Goal: Information Seeking & Learning: Learn about a topic

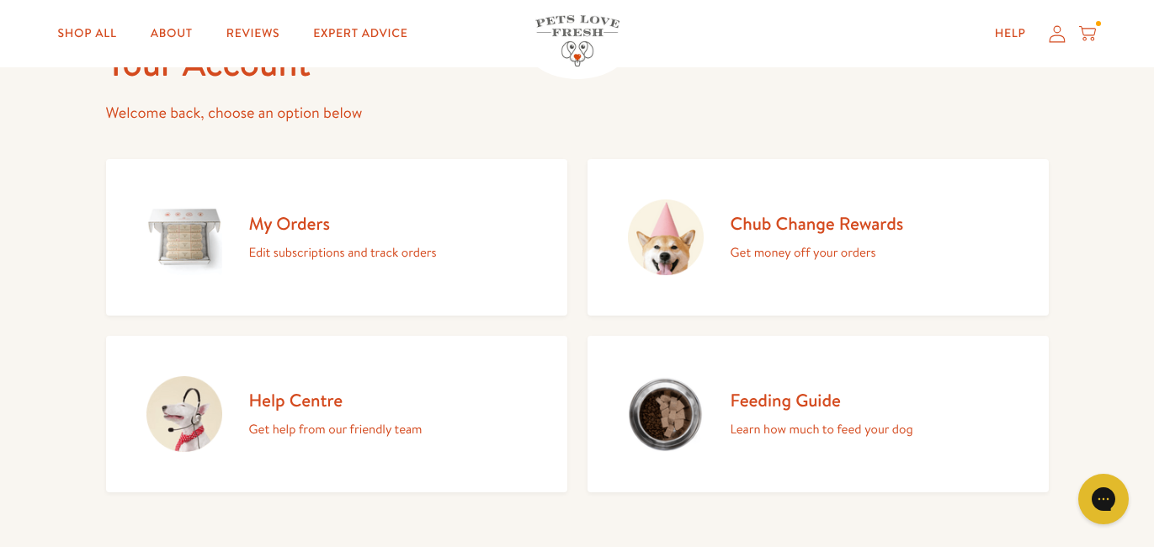
scroll to position [125, 0]
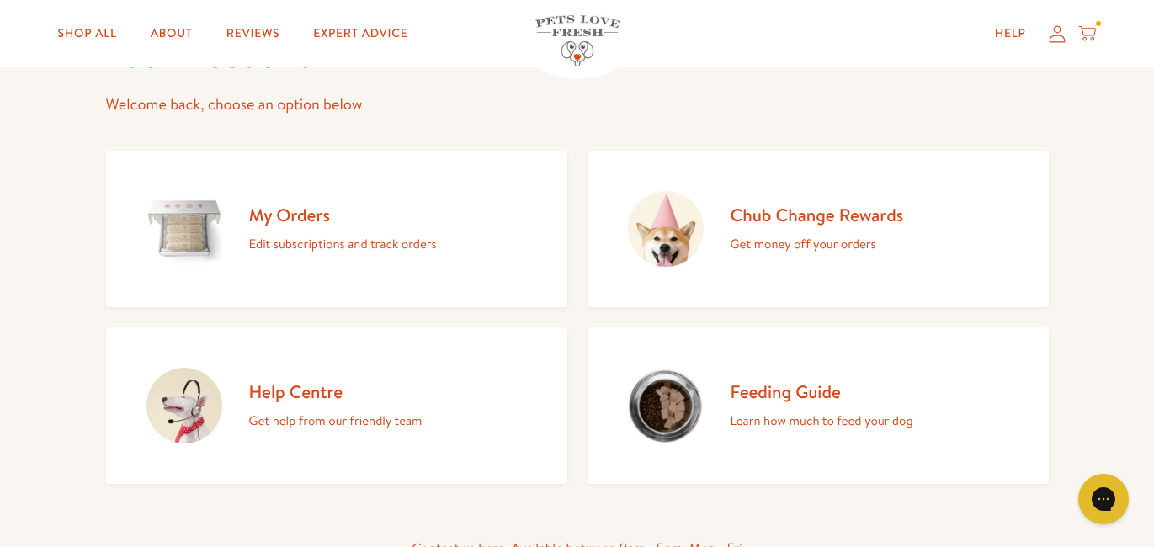
click at [770, 386] on h2 "Feeding Guide" at bounding box center [822, 392] width 183 height 23
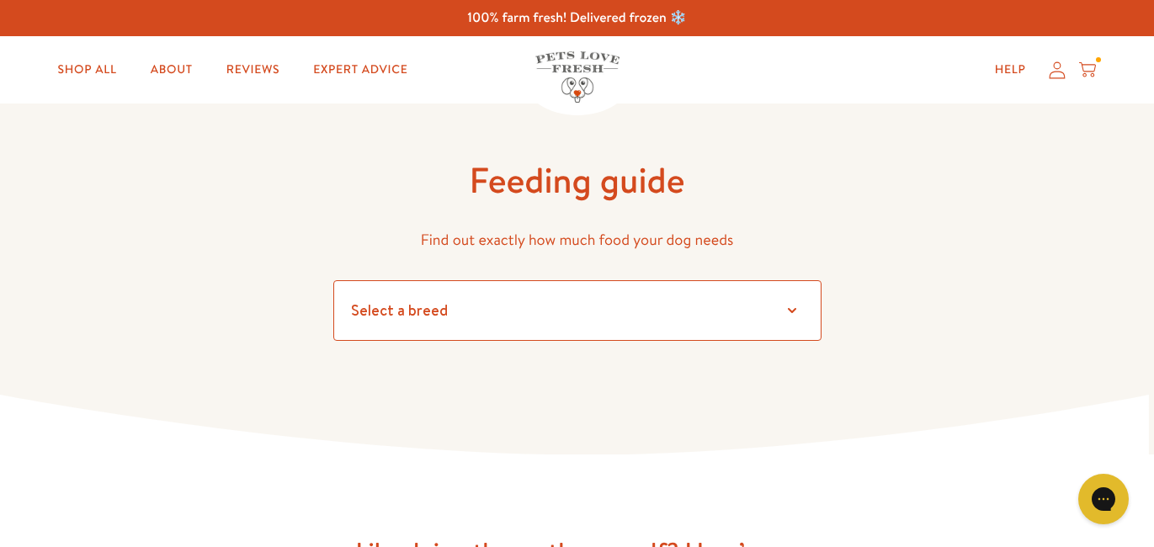
click at [791, 311] on select "Select a breed Affenpinscher Afghan hound Airedale terrier Akita Alaskan Malamu…" at bounding box center [577, 310] width 488 height 61
select select "25"
click at [333, 280] on select "Select a breed Affenpinscher Afghan hound Airedale terrier Akita Alaskan Malamu…" at bounding box center [577, 310] width 488 height 61
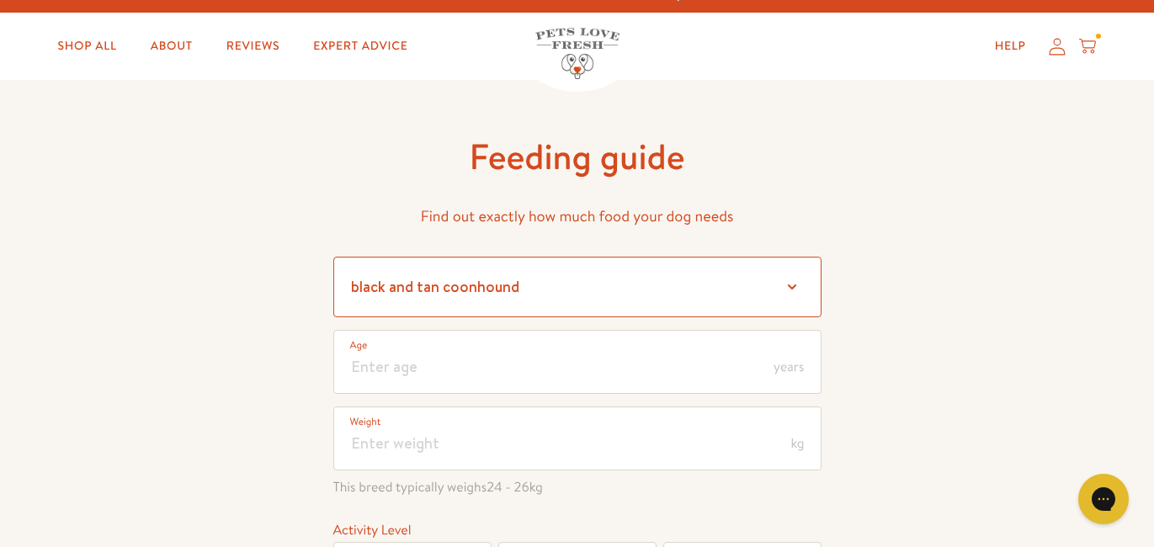
scroll to position [27, 0]
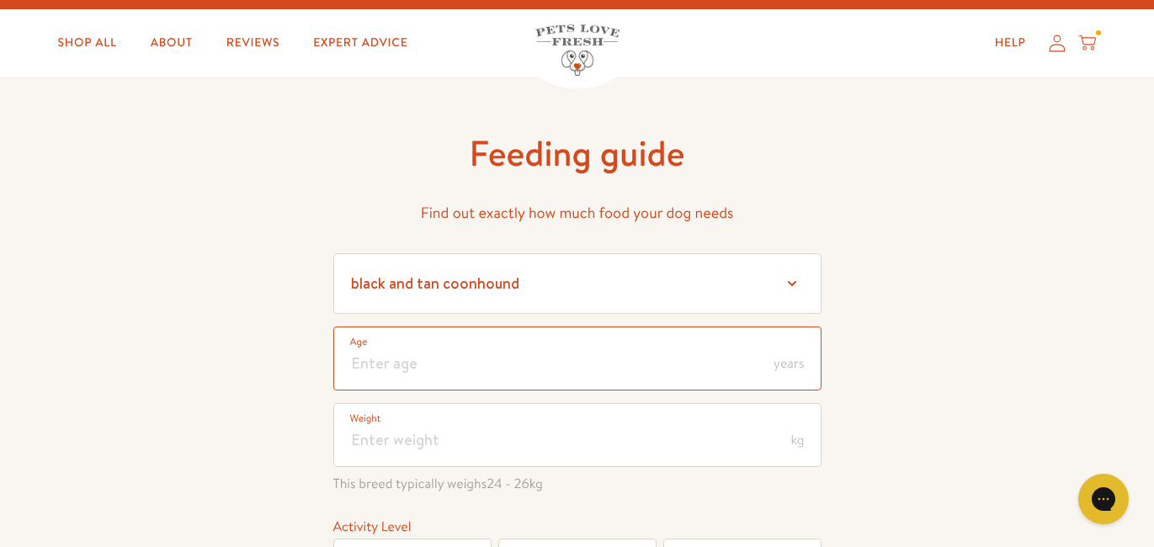
click at [552, 356] on input "number" at bounding box center [577, 359] width 488 height 64
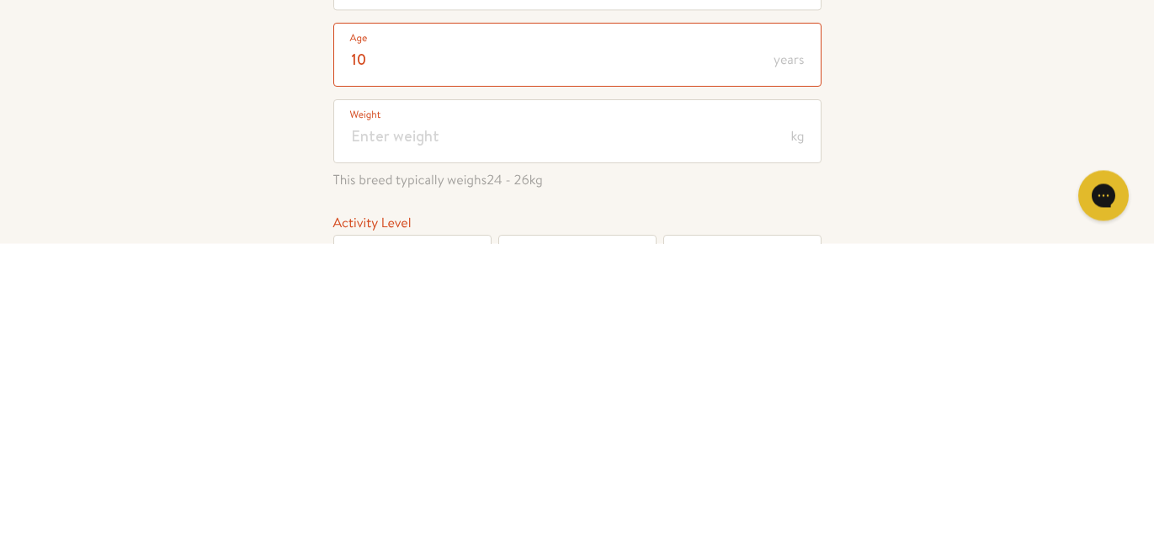
type input "10"
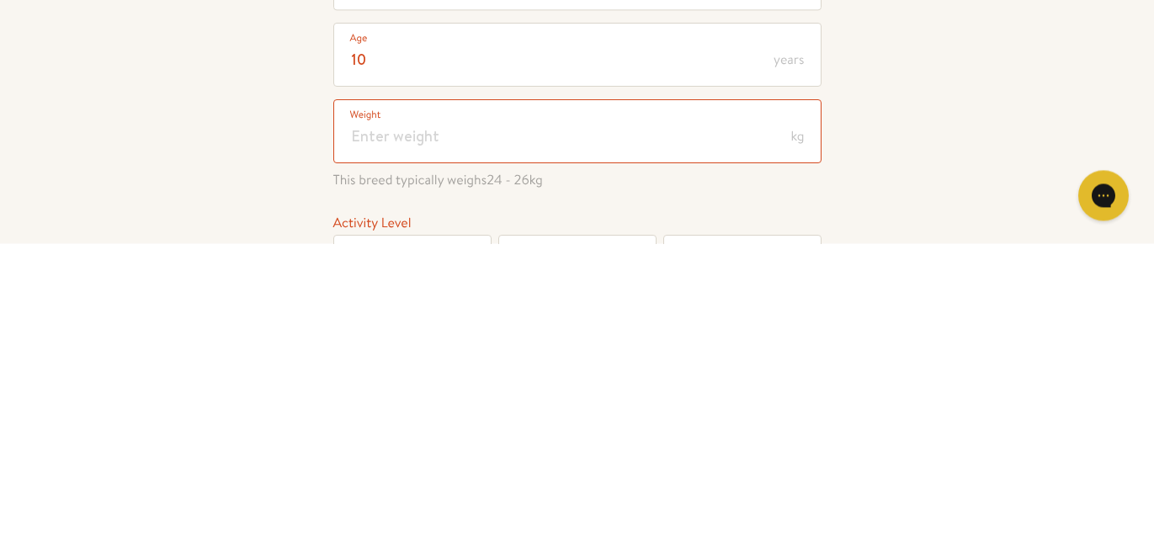
click at [568, 442] on input "number" at bounding box center [577, 435] width 488 height 64
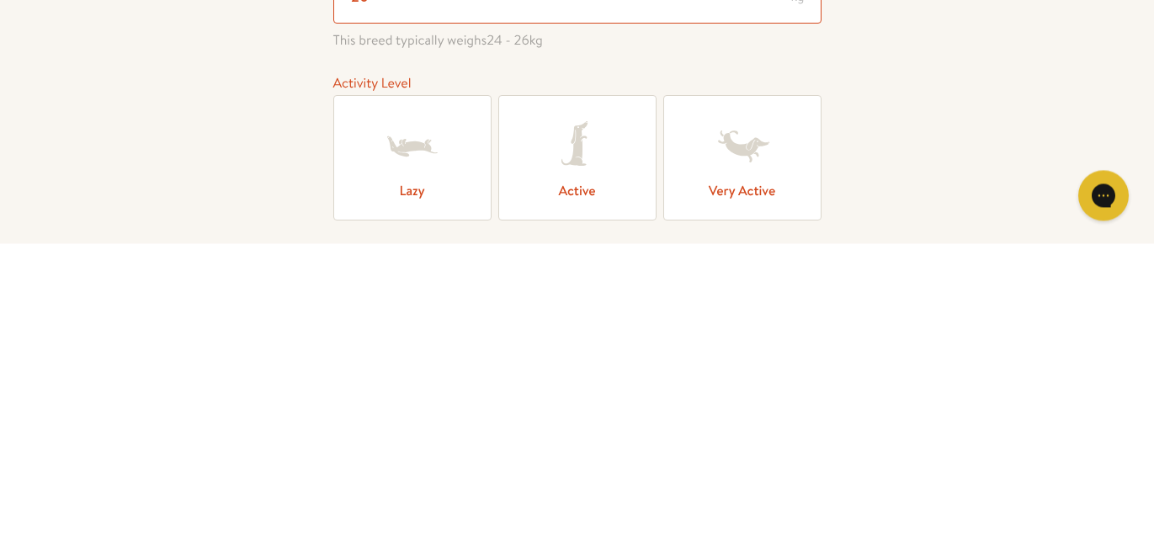
scroll to position [176, 0]
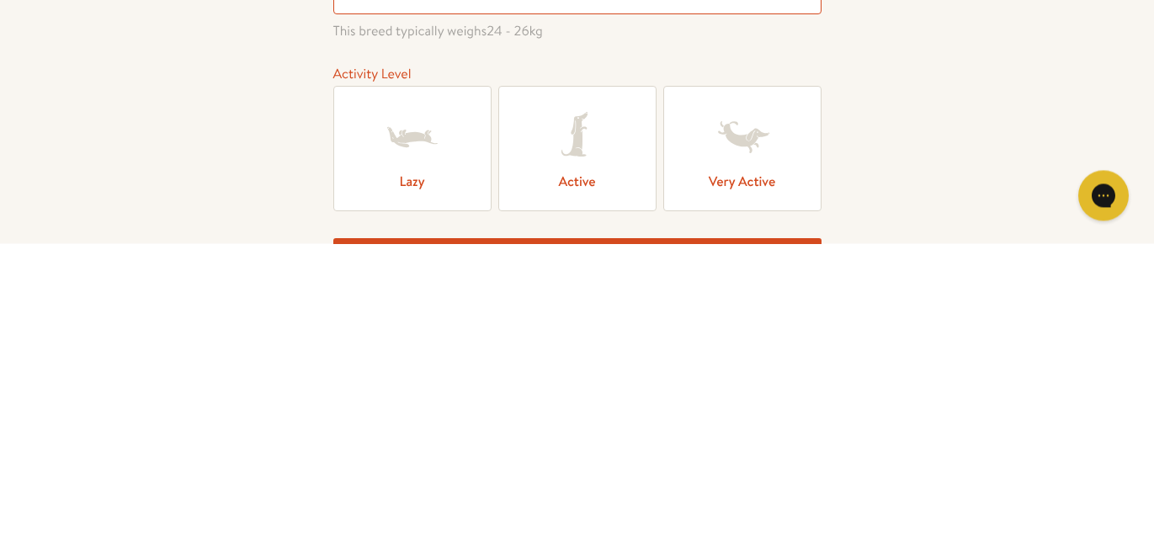
type input "20"
click at [429, 449] on icon at bounding box center [412, 441] width 67 height 67
click at [0, 0] on input "Lazy" at bounding box center [0, 0] width 0 height 0
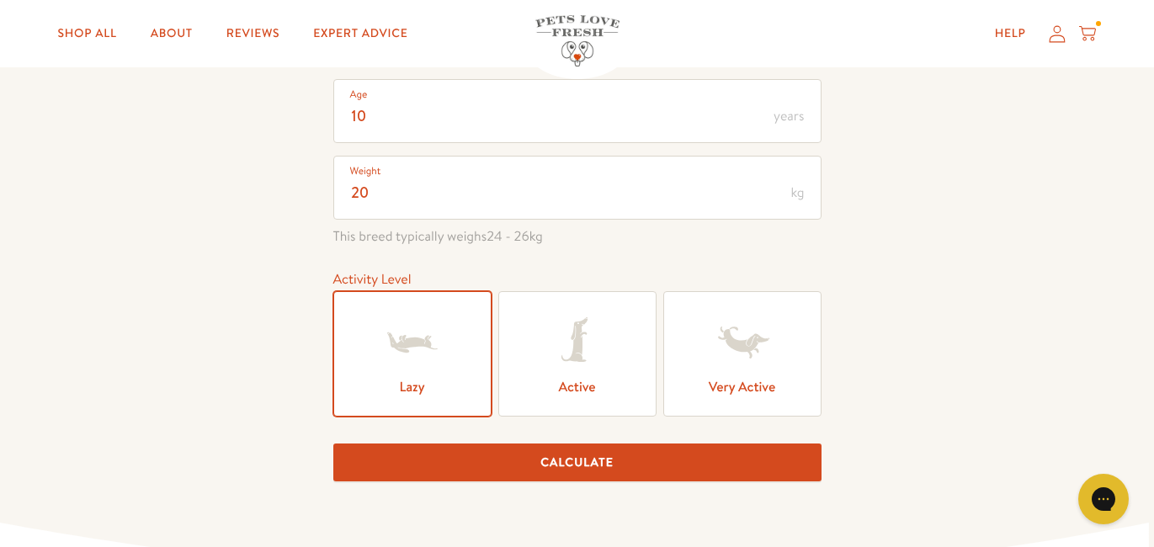
scroll to position [340, 0]
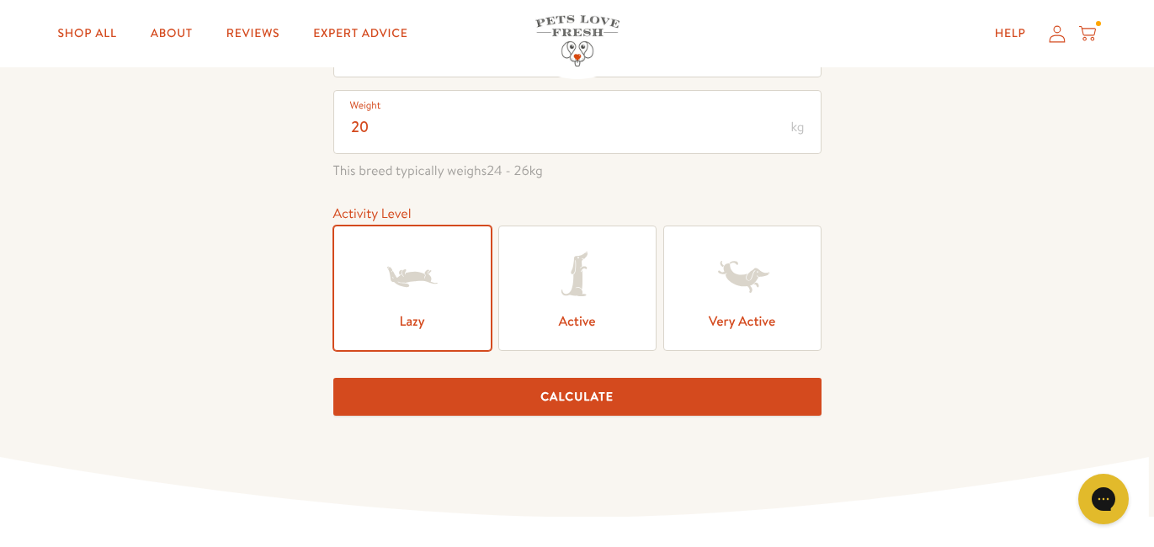
click at [523, 389] on button "Calculate" at bounding box center [577, 397] width 488 height 38
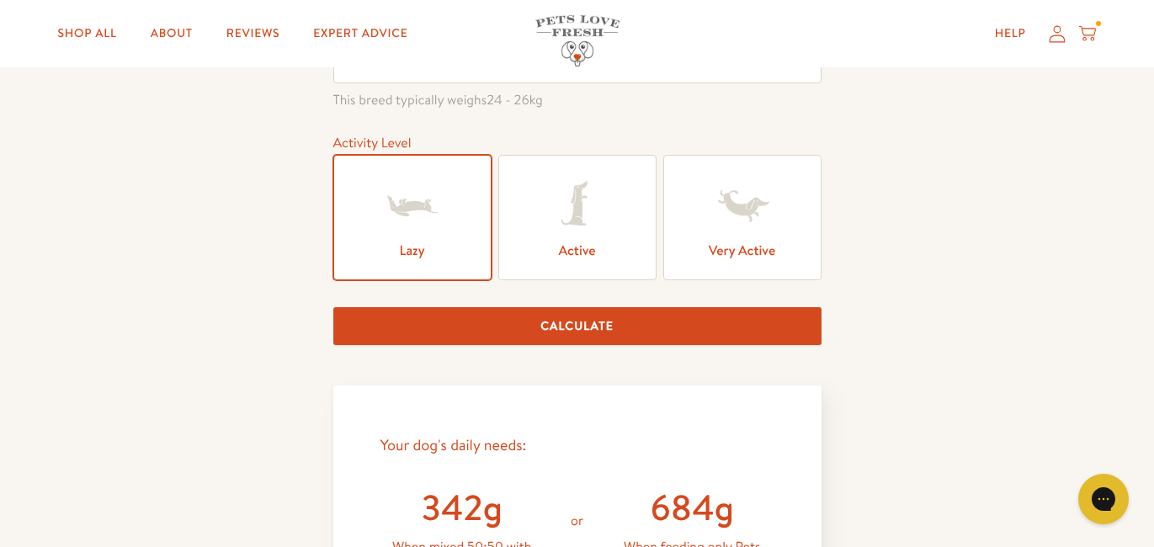
scroll to position [400, 0]
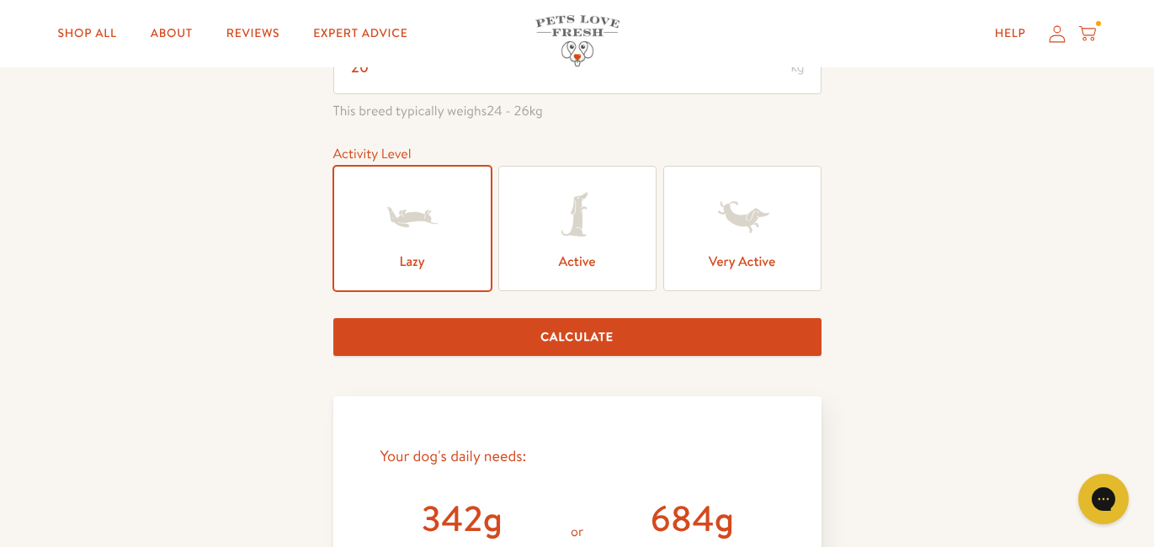
click at [583, 242] on icon at bounding box center [577, 217] width 67 height 67
click at [0, 0] on input "Active" at bounding box center [0, 0] width 0 height 0
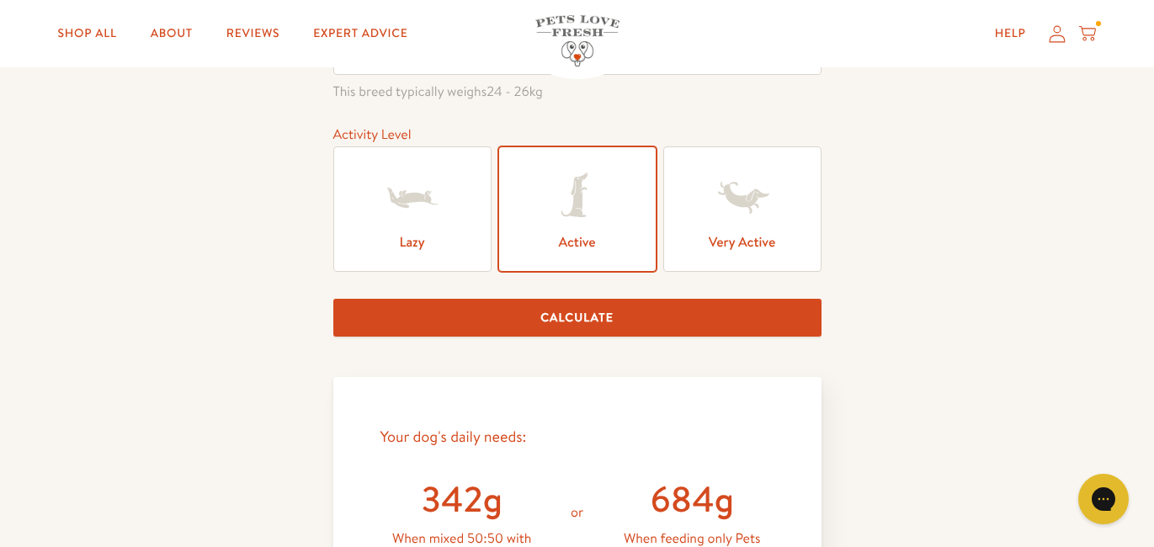
scroll to position [426, 0]
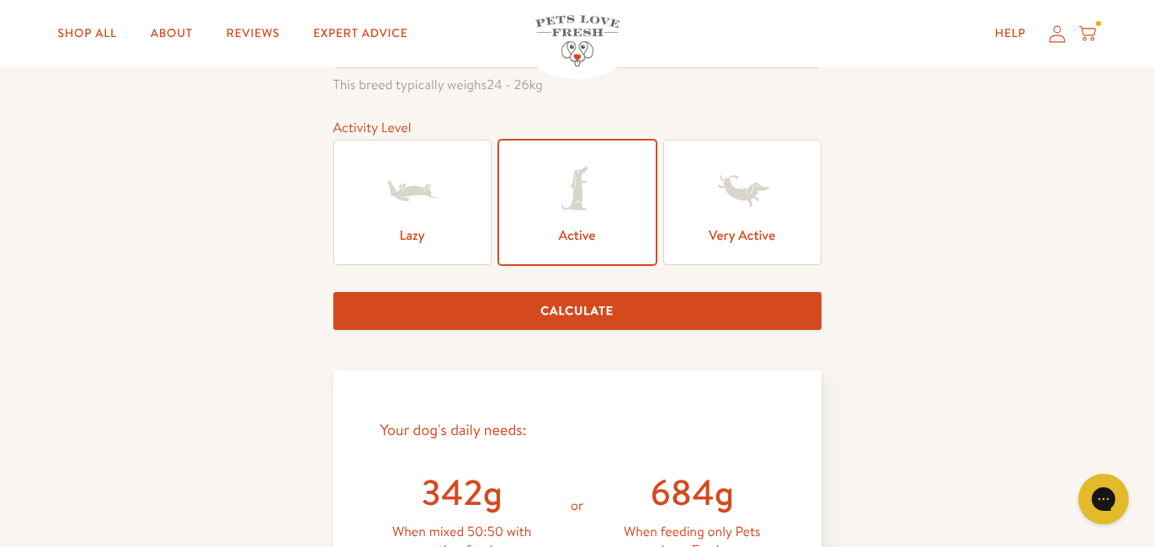
click at [530, 309] on button "Calculate" at bounding box center [577, 311] width 488 height 38
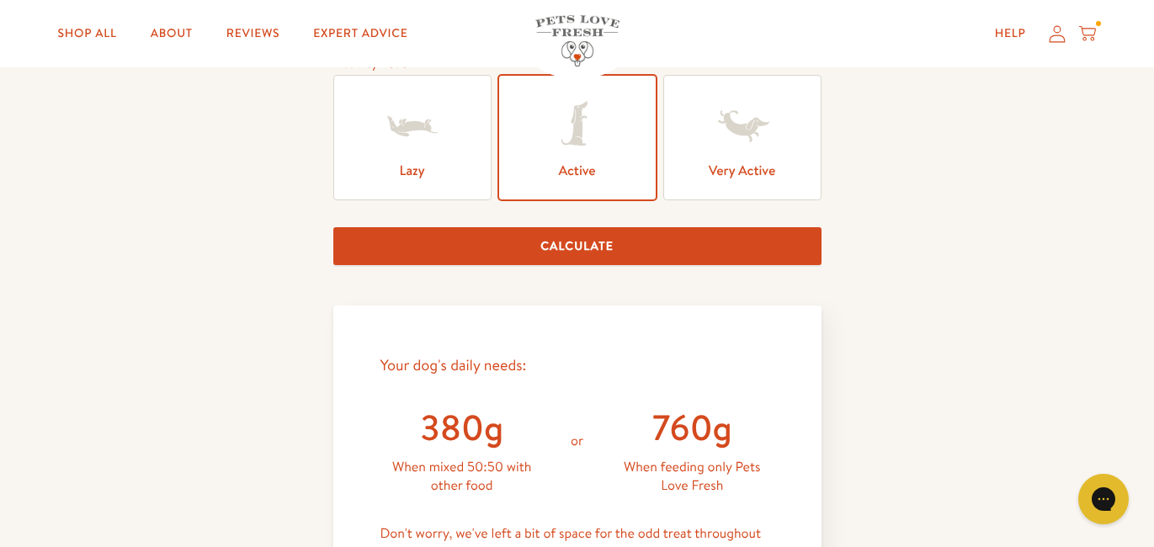
scroll to position [450, 0]
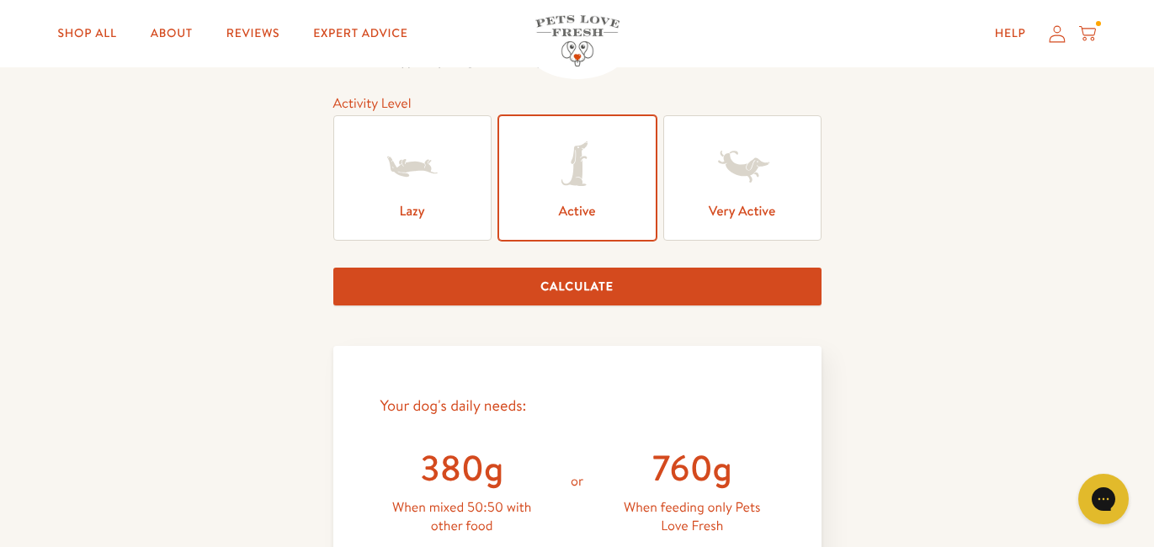
click at [389, 158] on icon at bounding box center [412, 167] width 50 height 20
click at [0, 0] on input "Lazy" at bounding box center [0, 0] width 0 height 0
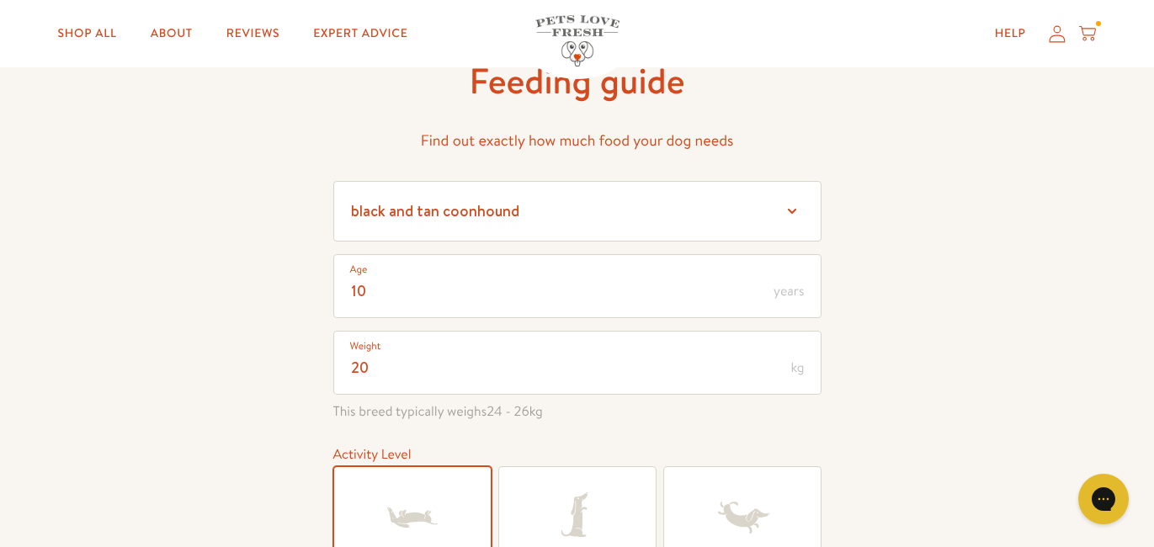
scroll to position [98, 0]
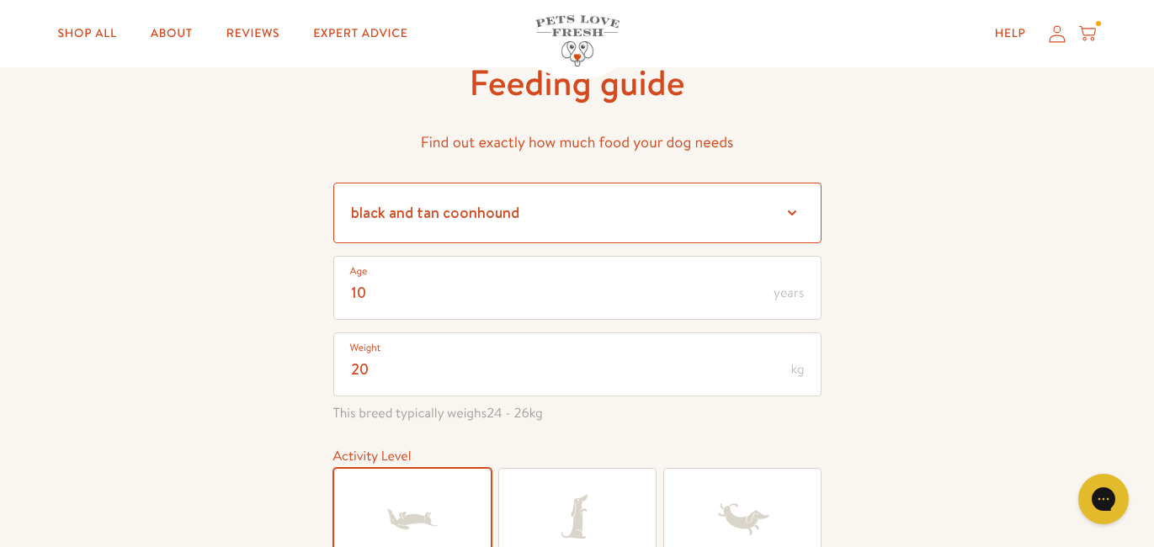
click at [791, 214] on select "Select a breed Affenpinscher Afghan hound Airedale terrier Akita Alaskan Malamu…" at bounding box center [577, 213] width 488 height 61
click at [333, 183] on select "Select a breed Affenpinscher Afghan hound Airedale terrier Akita Alaskan Malamu…" at bounding box center [577, 213] width 488 height 61
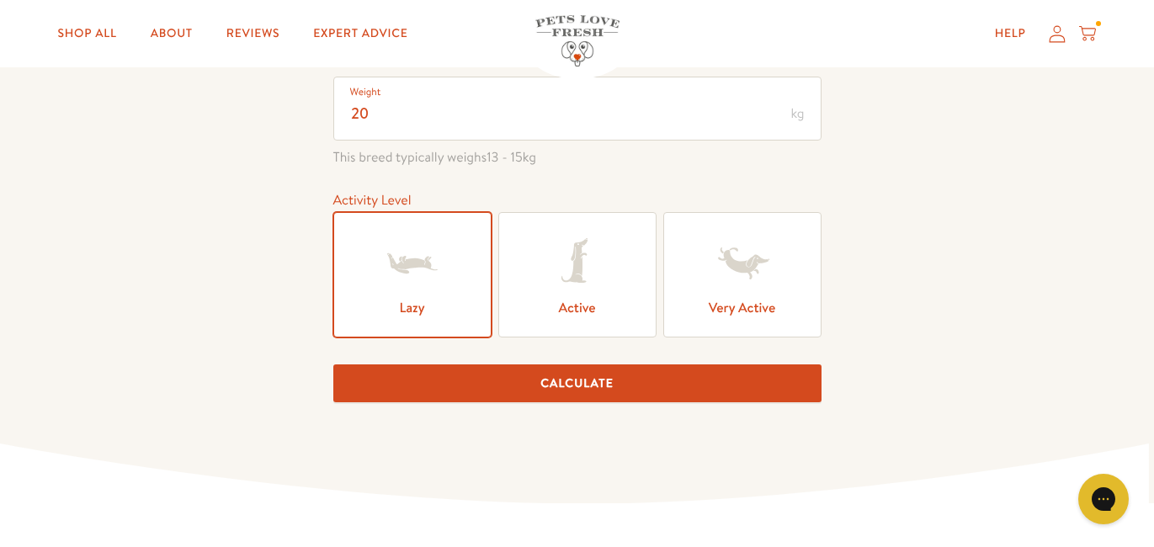
scroll to position [356, 0]
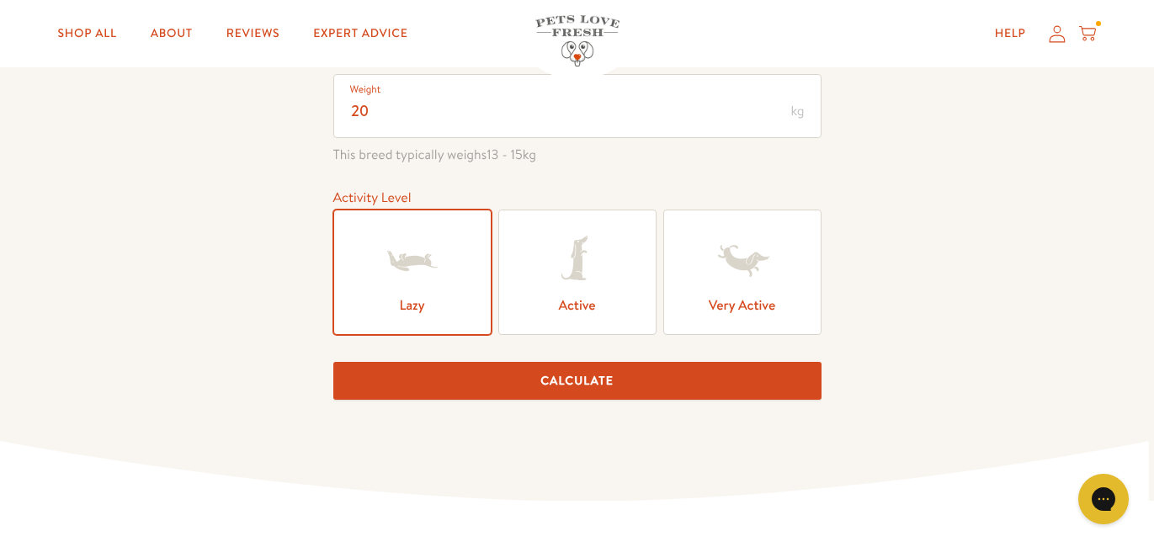
click at [547, 386] on button "Calculate" at bounding box center [577, 381] width 488 height 38
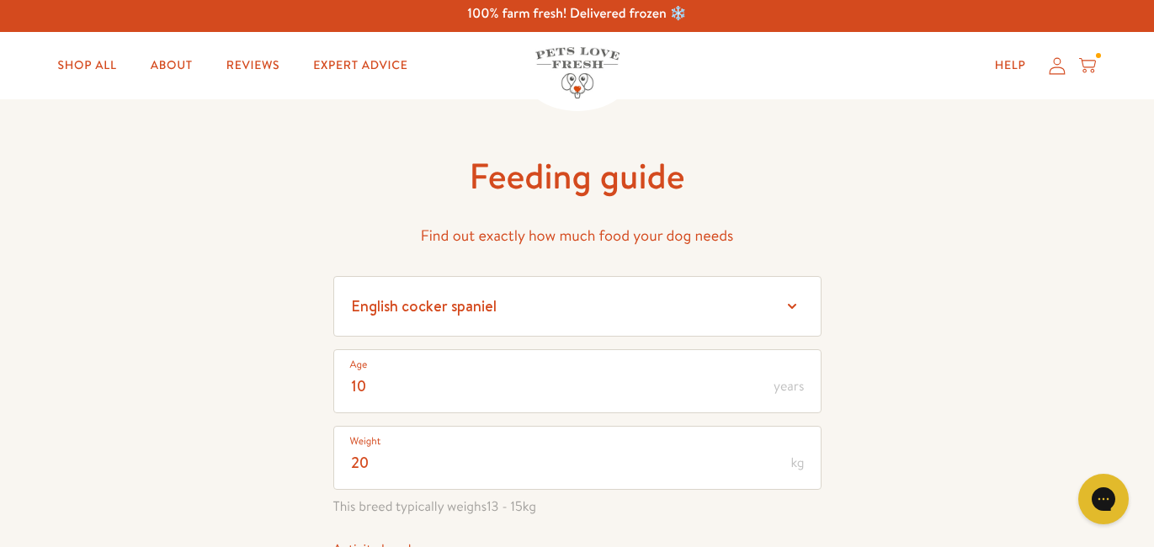
scroll to position [0, 0]
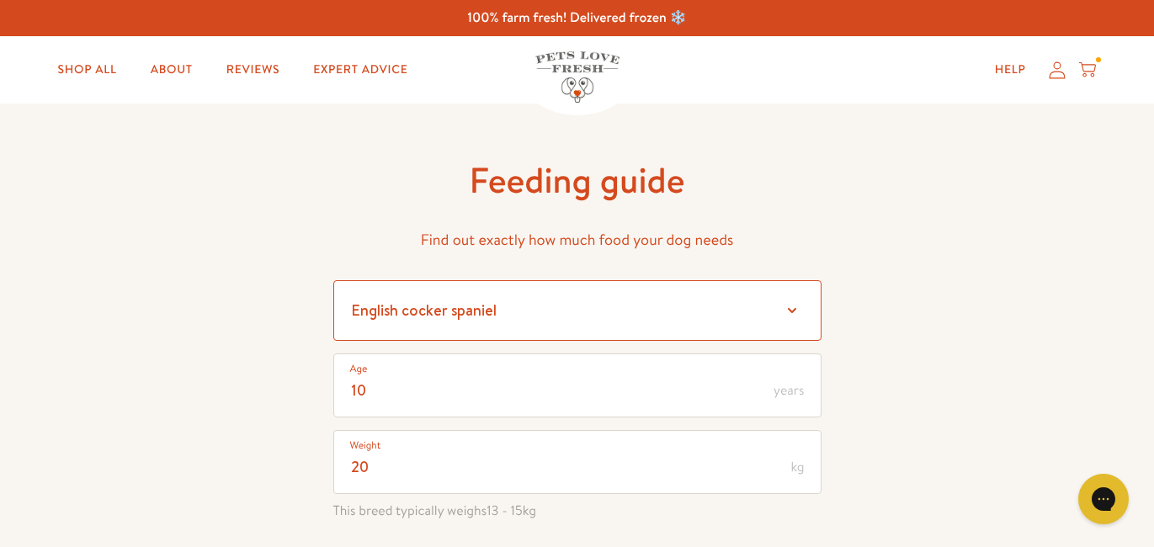
click at [791, 310] on select "Select a breed Affenpinscher Afghan hound Airedale terrier Akita Alaskan Malamu…" at bounding box center [577, 310] width 488 height 61
select select "30"
click at [333, 280] on select "Select a breed Affenpinscher Afghan hound Airedale terrier Akita Alaskan Malamu…" at bounding box center [577, 310] width 488 height 61
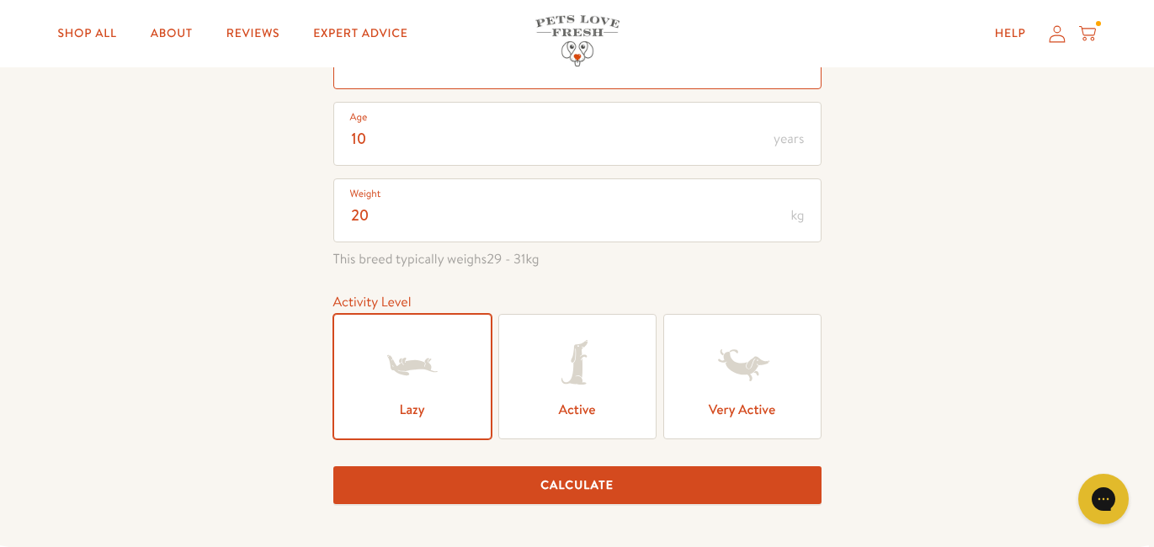
scroll to position [263, 0]
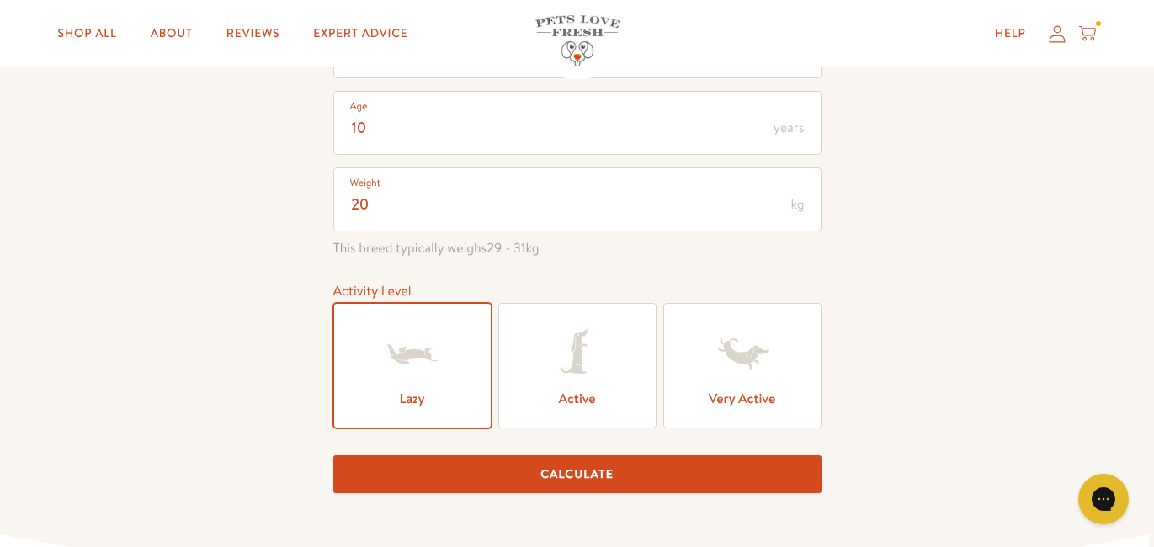
click at [578, 468] on button "Calculate" at bounding box center [577, 475] width 488 height 38
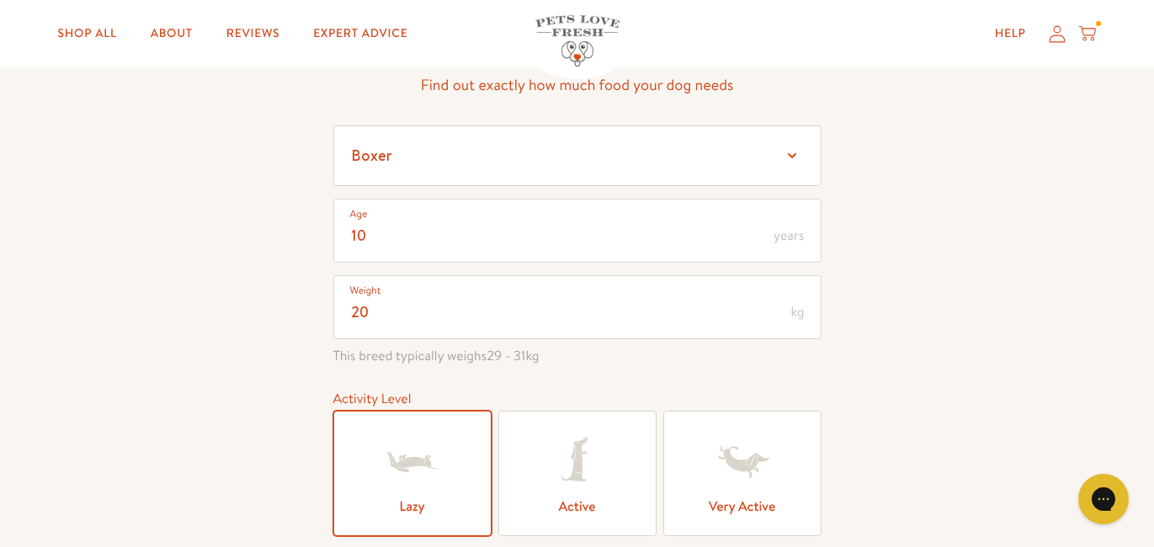
scroll to position [0, 0]
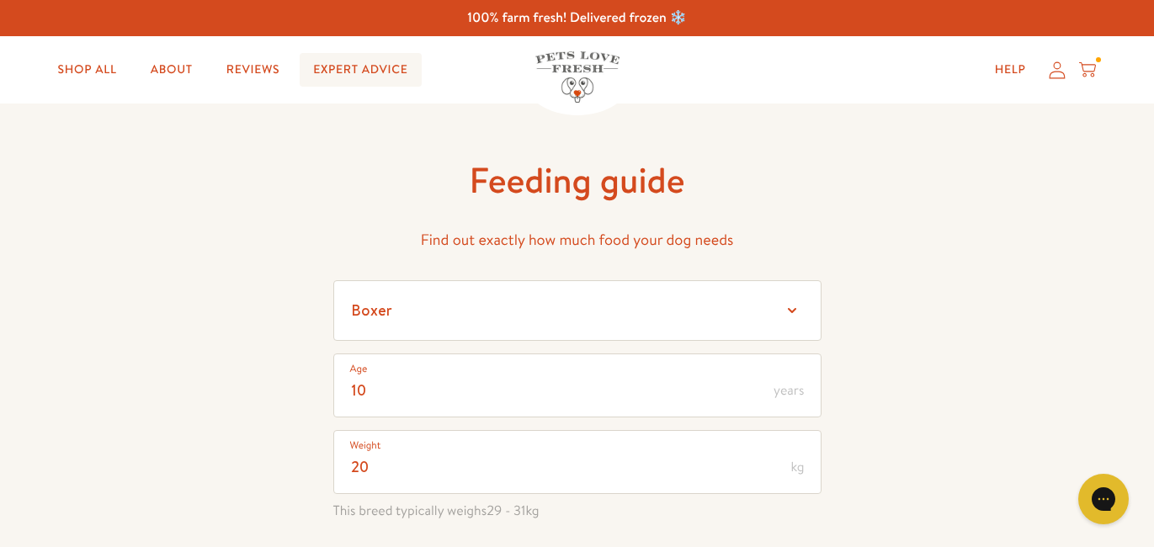
click at [380, 64] on link "Expert Advice" at bounding box center [360, 70] width 121 height 34
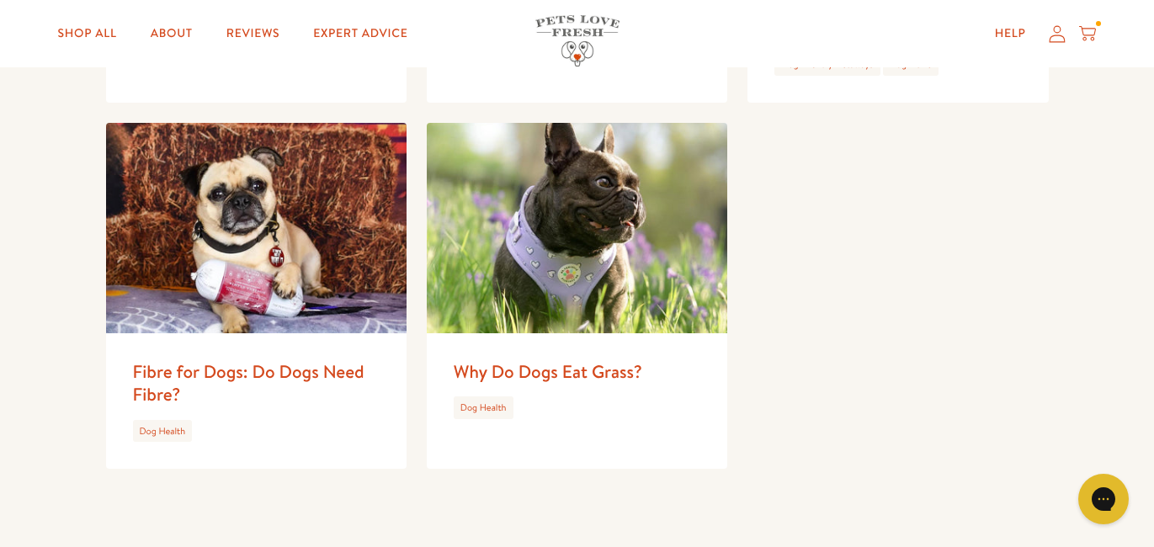
scroll to position [2176, 0]
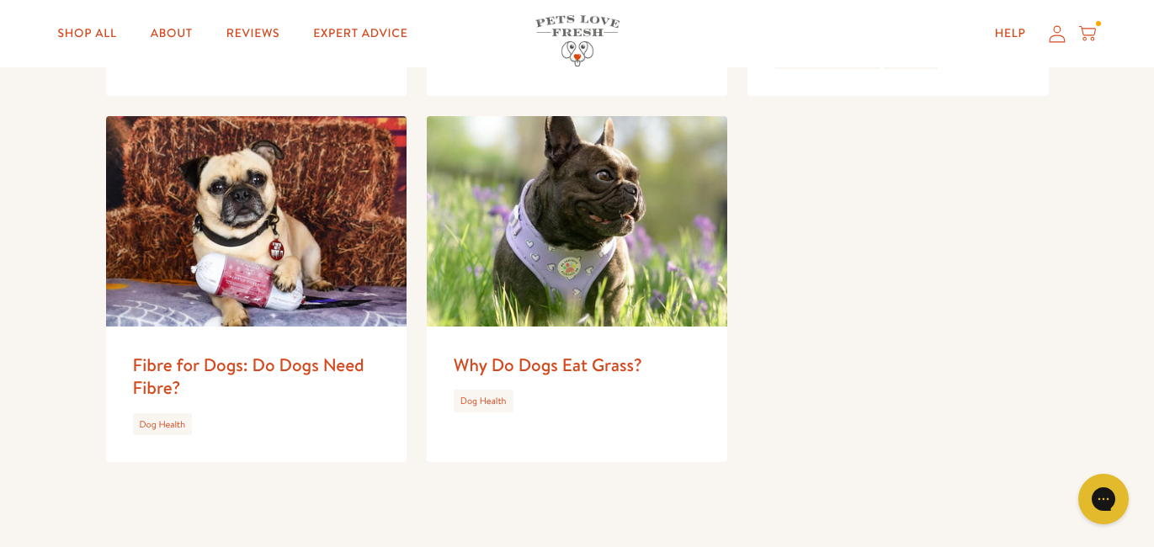
click at [565, 276] on img at bounding box center [577, 221] width 301 height 211
click at [289, 216] on img at bounding box center [256, 221] width 301 height 211
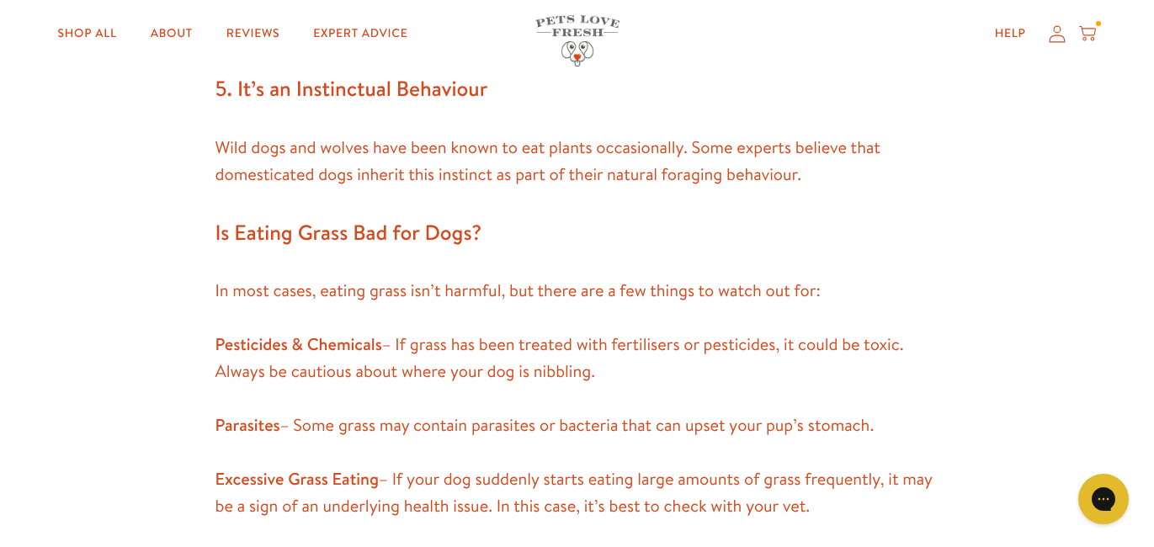
scroll to position [2108, 0]
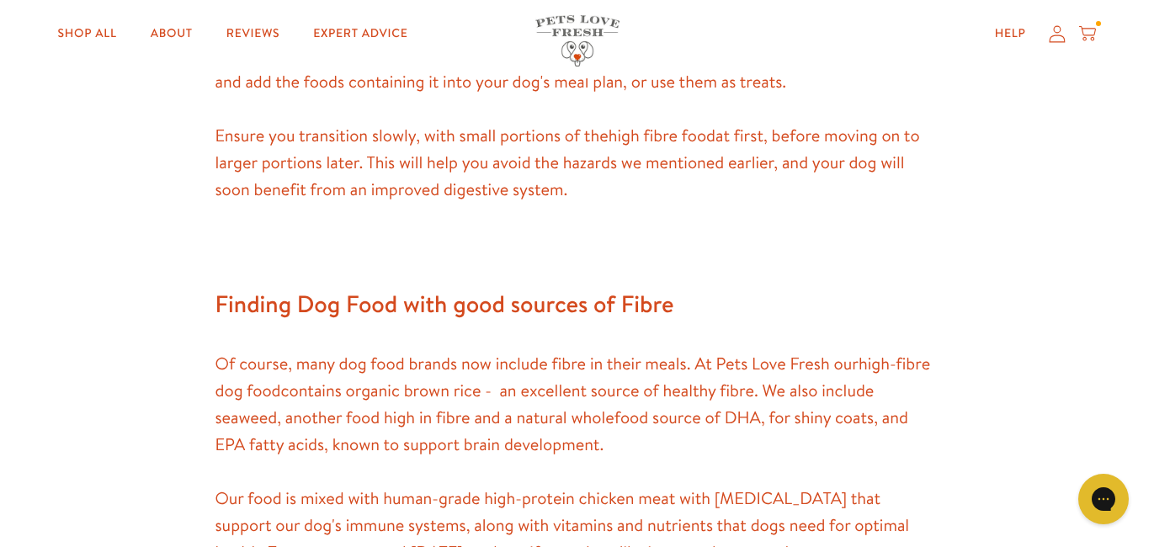
scroll to position [3251, 0]
